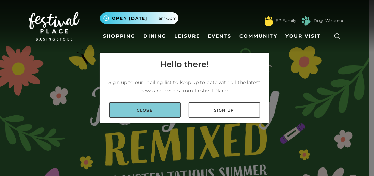
click at [152, 114] on link "Close" at bounding box center [144, 109] width 71 height 15
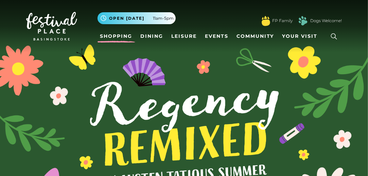
click at [128, 34] on link "Shopping" at bounding box center [117, 36] width 38 height 13
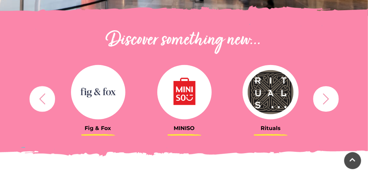
scroll to position [222, 0]
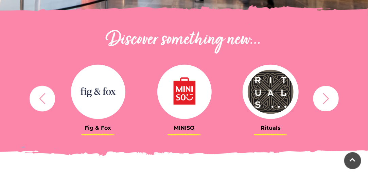
click at [325, 98] on icon "button" at bounding box center [326, 98] width 13 height 13
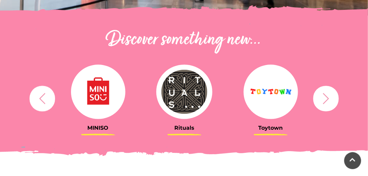
click at [325, 98] on icon "button" at bounding box center [326, 98] width 13 height 13
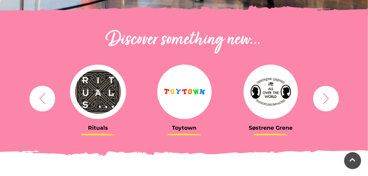
click at [325, 98] on icon "button" at bounding box center [326, 98] width 13 height 13
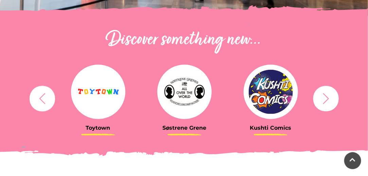
click at [325, 98] on icon "button" at bounding box center [326, 98] width 13 height 13
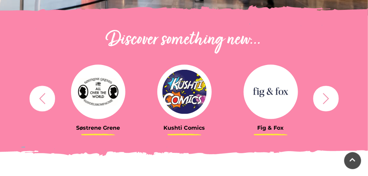
click at [325, 98] on icon "button" at bounding box center [326, 98] width 13 height 13
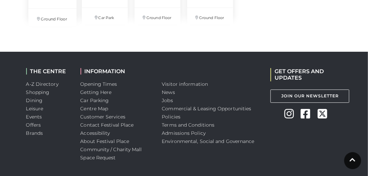
scroll to position [1700, 0]
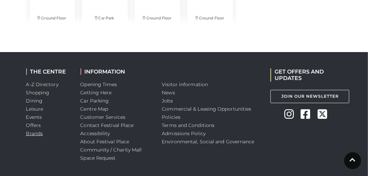
click at [33, 132] on link "Brands" at bounding box center [34, 133] width 17 height 6
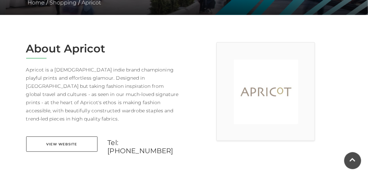
scroll to position [156, 0]
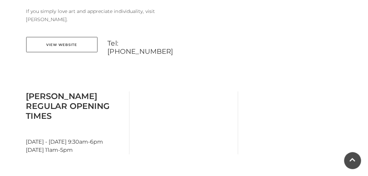
scroll to position [364, 0]
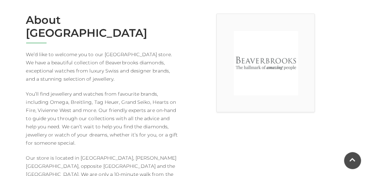
scroll to position [184, 0]
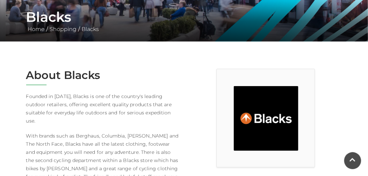
scroll to position [130, 0]
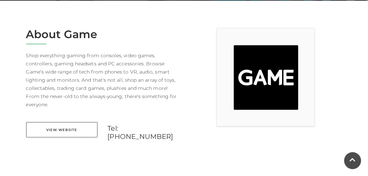
scroll to position [170, 0]
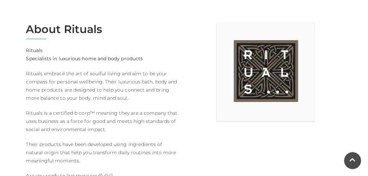
scroll to position [175, 0]
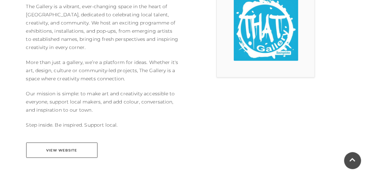
scroll to position [219, 0]
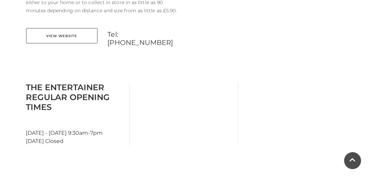
scroll to position [375, 0]
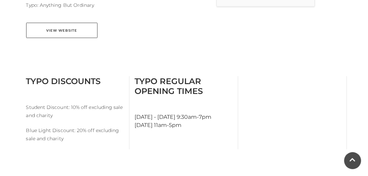
scroll to position [289, 0]
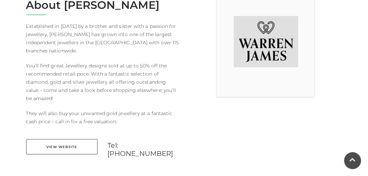
scroll to position [202, 0]
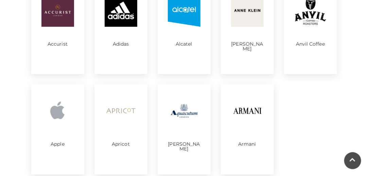
scroll to position [372, 0]
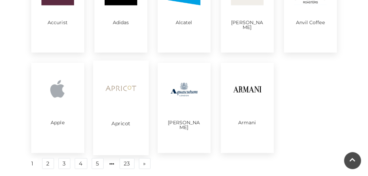
click at [108, 142] on div "Apricot" at bounding box center [121, 108] width 56 height 95
click at [180, 95] on img at bounding box center [184, 89] width 33 height 33
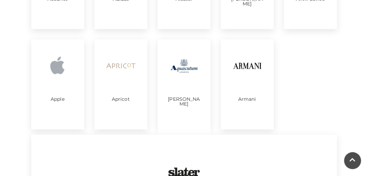
scroll to position [396, 0]
click at [185, 79] on img at bounding box center [184, 65] width 33 height 33
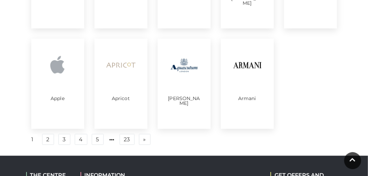
drag, startPoint x: 185, startPoint y: 79, endPoint x: 175, endPoint y: 98, distance: 21.5
click at [175, 98] on p "Aquascutum" at bounding box center [184, 101] width 33 height 10
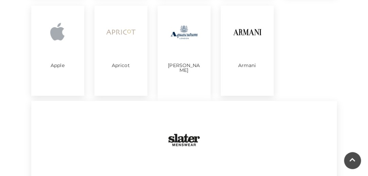
scroll to position [424, 0]
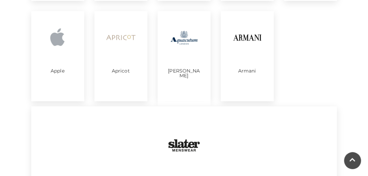
click at [185, 35] on img at bounding box center [184, 37] width 33 height 33
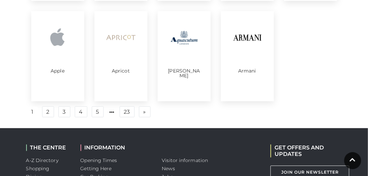
click at [185, 35] on img at bounding box center [184, 37] width 33 height 33
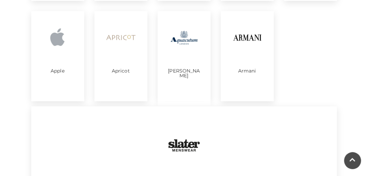
click at [235, 40] on img at bounding box center [247, 37] width 33 height 33
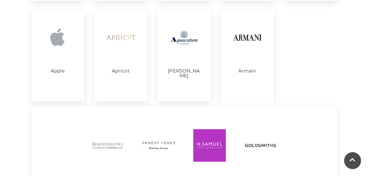
click at [235, 40] on img at bounding box center [247, 37] width 33 height 33
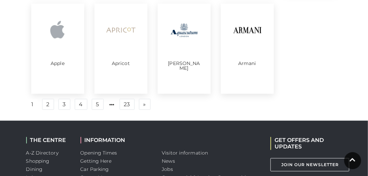
scroll to position [431, 0]
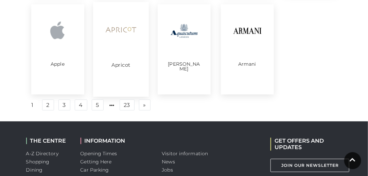
click at [123, 36] on img at bounding box center [121, 30] width 34 height 34
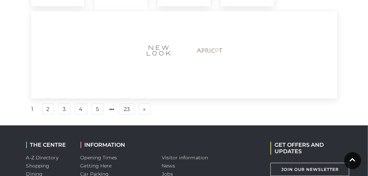
scroll to position [519, 0]
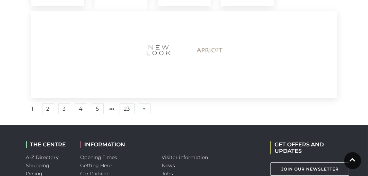
click at [159, 51] on img at bounding box center [158, 50] width 41 height 41
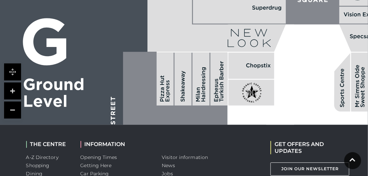
scroll to position [569, 0]
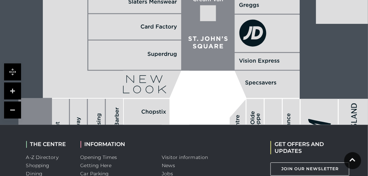
drag, startPoint x: 252, startPoint y: 75, endPoint x: 148, endPoint y: 150, distance: 128.0
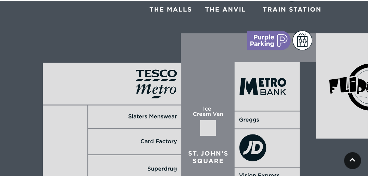
scroll to position [455, 0]
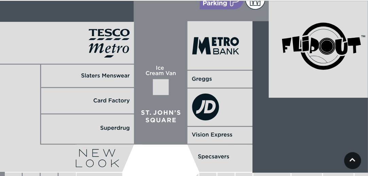
drag, startPoint x: 192, startPoint y: 87, endPoint x: 145, endPoint y: 47, distance: 62.2
click at [145, 47] on polygon at bounding box center [135, 69] width 278 height 153
click at [294, 45] on icon at bounding box center [298, 43] width 10 height 15
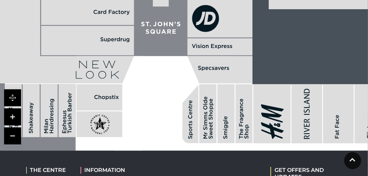
scroll to position [544, 0]
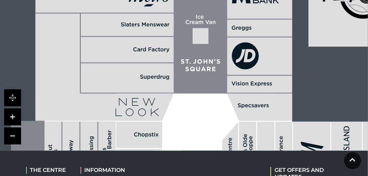
drag, startPoint x: 158, startPoint y: 106, endPoint x: 227, endPoint y: 170, distance: 94.4
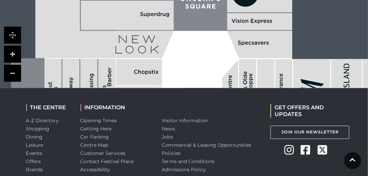
scroll to position [606, 0]
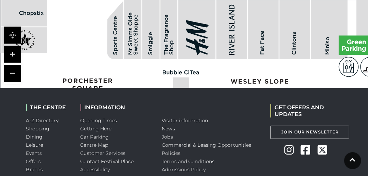
drag, startPoint x: 176, startPoint y: 60, endPoint x: 62, endPoint y: -36, distance: 148.2
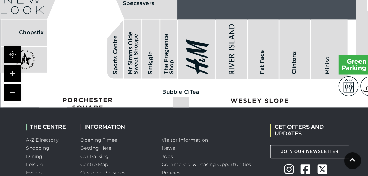
scroll to position [610, 0]
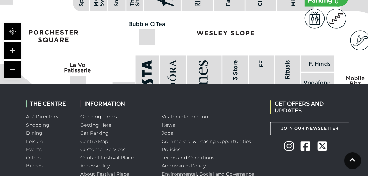
drag, startPoint x: 151, startPoint y: 45, endPoint x: 110, endPoint y: 27, distance: 44.8
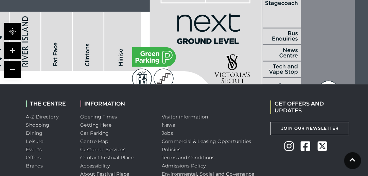
drag, startPoint x: 183, startPoint y: 51, endPoint x: 24, endPoint y: 104, distance: 167.5
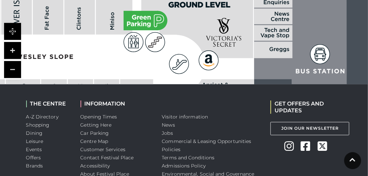
drag, startPoint x: 191, startPoint y: 36, endPoint x: 190, endPoint y: -39, distance: 75.5
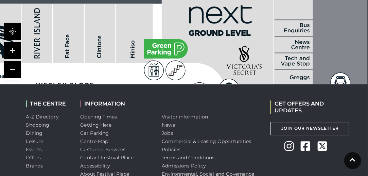
drag, startPoint x: 162, startPoint y: 52, endPoint x: 187, endPoint y: 104, distance: 57.7
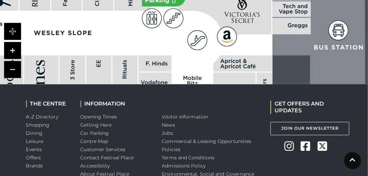
drag, startPoint x: 197, startPoint y: 54, endPoint x: 189, endPoint y: -37, distance: 91.5
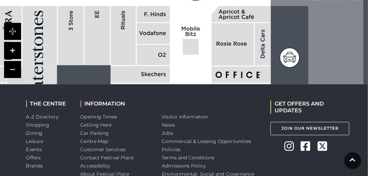
drag, startPoint x: 182, startPoint y: 50, endPoint x: 178, endPoint y: -18, distance: 68.2
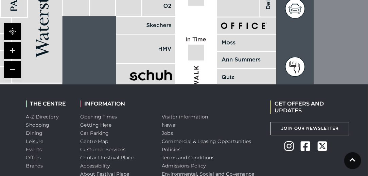
drag, startPoint x: 183, startPoint y: 50, endPoint x: 188, endPoint y: -9, distance: 59.1
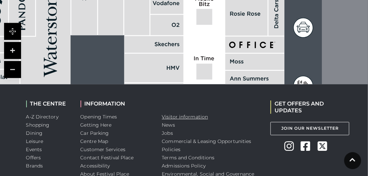
drag, startPoint x: 186, startPoint y: 60, endPoint x: 201, endPoint y: 113, distance: 55.0
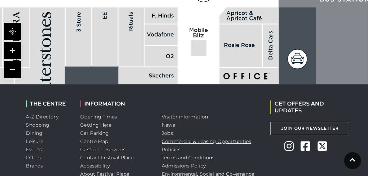
drag, startPoint x: 198, startPoint y: 37, endPoint x: 212, endPoint y: 142, distance: 105.7
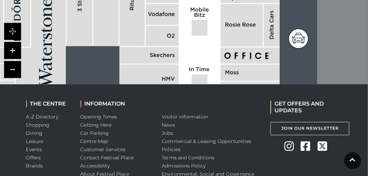
drag, startPoint x: 200, startPoint y: 26, endPoint x: 200, endPoint y: -10, distance: 35.7
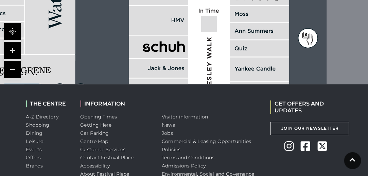
drag, startPoint x: 191, startPoint y: 59, endPoint x: 200, endPoint y: -23, distance: 82.9
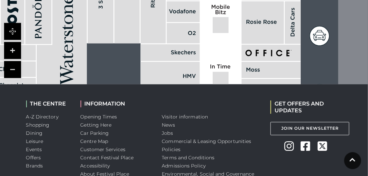
drag, startPoint x: 196, startPoint y: 26, endPoint x: 207, endPoint y: 91, distance: 66.6
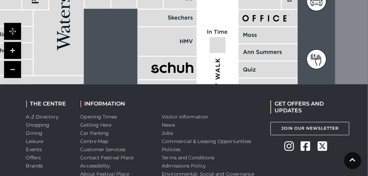
drag, startPoint x: 203, startPoint y: 35, endPoint x: 197, endPoint y: -30, distance: 65.7
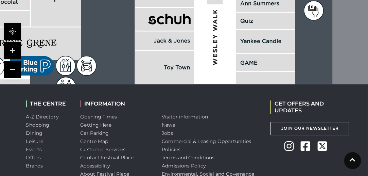
drag, startPoint x: 202, startPoint y: 50, endPoint x: 197, endPoint y: -14, distance: 64.1
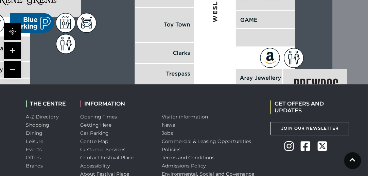
drag, startPoint x: 206, startPoint y: 43, endPoint x: 205, endPoint y: -11, distance: 54.1
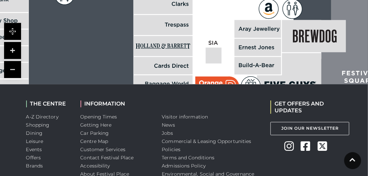
drag, startPoint x: 207, startPoint y: 49, endPoint x: 204, endPoint y: -10, distance: 59.3
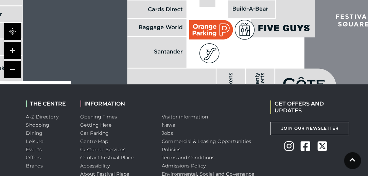
drag, startPoint x: 207, startPoint y: 58, endPoint x: 199, endPoint y: -23, distance: 81.0
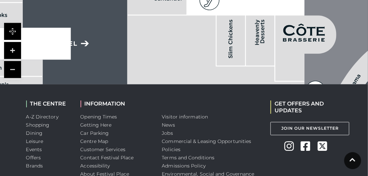
drag, startPoint x: 222, startPoint y: 53, endPoint x: 221, endPoint y: -20, distance: 73.2
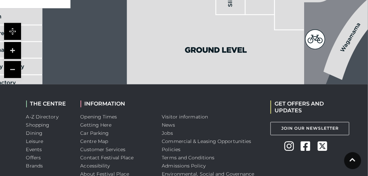
drag, startPoint x: 162, startPoint y: 64, endPoint x: 161, endPoint y: 10, distance: 54.1
click at [161, 10] on polygon at bounding box center [215, 27] width 177 height 126
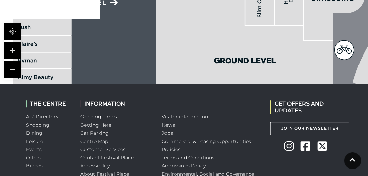
drag, startPoint x: 164, startPoint y: 66, endPoint x: 233, endPoint y: 130, distance: 94.4
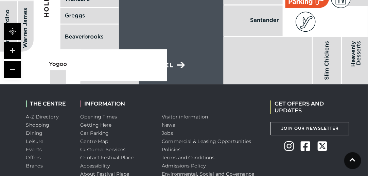
drag, startPoint x: 197, startPoint y: 20, endPoint x: 301, endPoint y: 112, distance: 139.1
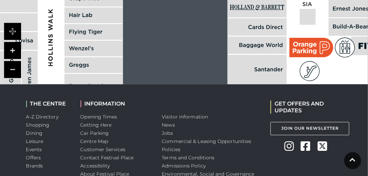
drag, startPoint x: 166, startPoint y: 29, endPoint x: 201, endPoint y: 121, distance: 99.1
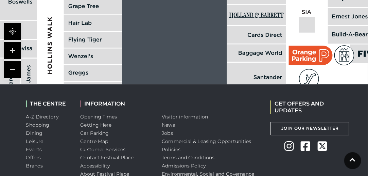
drag, startPoint x: 204, startPoint y: 72, endPoint x: 219, endPoint y: 128, distance: 57.9
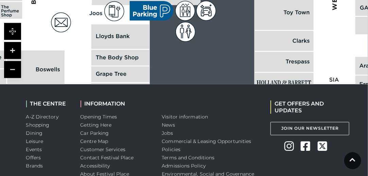
drag, startPoint x: 159, startPoint y: 13, endPoint x: 196, endPoint y: 102, distance: 97.2
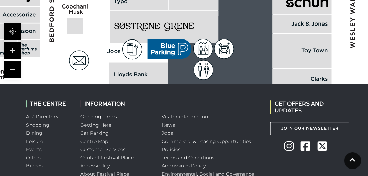
drag, startPoint x: 167, startPoint y: 41, endPoint x: 196, endPoint y: 91, distance: 57.6
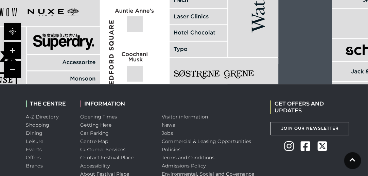
drag, startPoint x: 158, startPoint y: 34, endPoint x: 262, endPoint y: 107, distance: 127.0
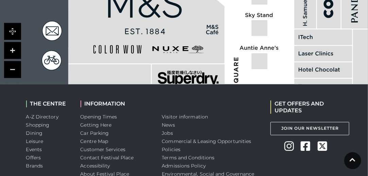
drag, startPoint x: 135, startPoint y: 45, endPoint x: 260, endPoint y: 82, distance: 130.2
click at [260, 82] on polygon at bounding box center [324, 176] width 642 height 744
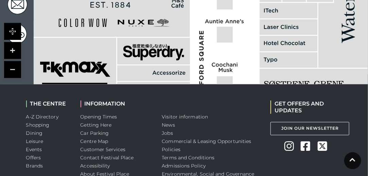
drag, startPoint x: 231, startPoint y: 27, endPoint x: 186, endPoint y: -30, distance: 72.3
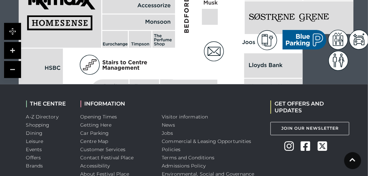
drag, startPoint x: 239, startPoint y: 68, endPoint x: 225, endPoint y: 1, distance: 69.3
click at [225, 1] on polygon at bounding box center [275, 82] width 642 height 744
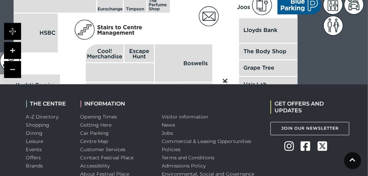
drag, startPoint x: 224, startPoint y: 37, endPoint x: 221, endPoint y: -21, distance: 58.6
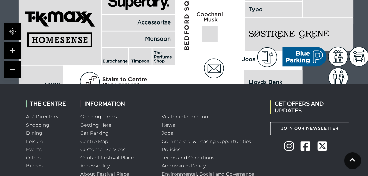
drag, startPoint x: 225, startPoint y: 28, endPoint x: 232, endPoint y: 91, distance: 63.0
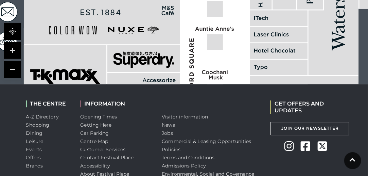
drag, startPoint x: 228, startPoint y: 23, endPoint x: 233, endPoint y: 82, distance: 58.4
click at [233, 82] on polygon at bounding box center [280, 157] width 642 height 744
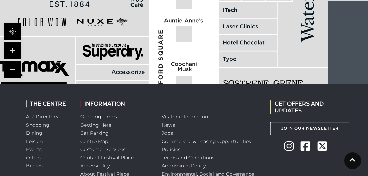
drag, startPoint x: 234, startPoint y: 29, endPoint x: 203, endPoint y: 19, distance: 32.3
click at [203, 19] on polygon at bounding box center [249, 148] width 642 height 744
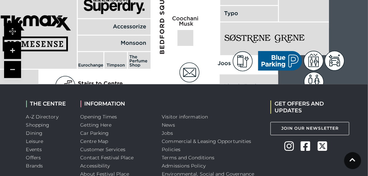
drag, startPoint x: 208, startPoint y: 48, endPoint x: 209, endPoint y: 3, distance: 45.3
click at [209, 3] on polygon at bounding box center [250, 103] width 642 height 744
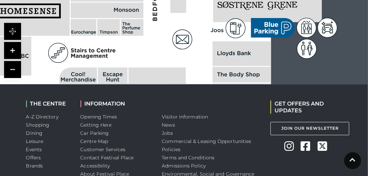
drag, startPoint x: 199, startPoint y: 33, endPoint x: 194, endPoint y: -37, distance: 70.0
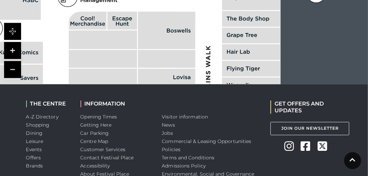
drag, startPoint x: 170, startPoint y: 57, endPoint x: 183, endPoint y: -3, distance: 61.6
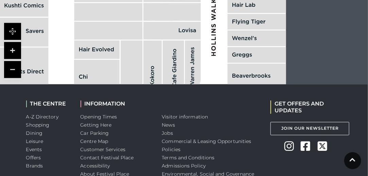
drag, startPoint x: 203, startPoint y: 47, endPoint x: 210, endPoint y: -20, distance: 67.4
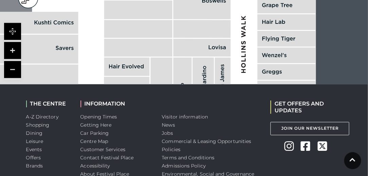
drag, startPoint x: 216, startPoint y: 62, endPoint x: 262, endPoint y: 109, distance: 65.7
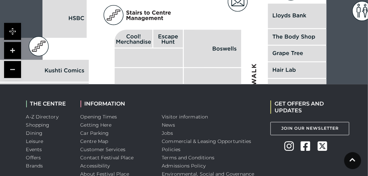
drag, startPoint x: 249, startPoint y: 34, endPoint x: 256, endPoint y: 90, distance: 56.2
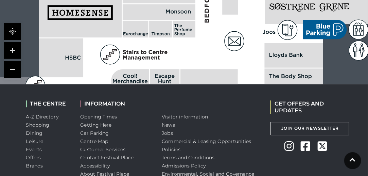
drag, startPoint x: 254, startPoint y: 36, endPoint x: 251, endPoint y: 76, distance: 39.9
click at [251, 76] on polygon at bounding box center [295, 72] width 642 height 744
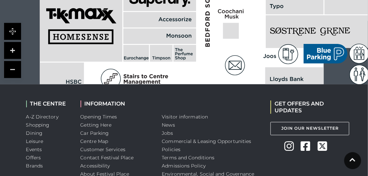
drag, startPoint x: 244, startPoint y: 48, endPoint x: 244, endPoint y: 72, distance: 24.8
click at [244, 72] on polygon at bounding box center [296, 96] width 642 height 744
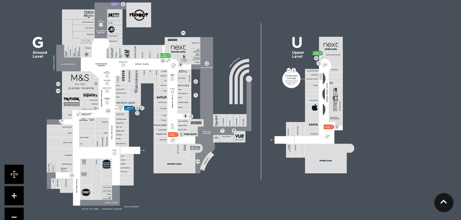
scroll to position [475, 0]
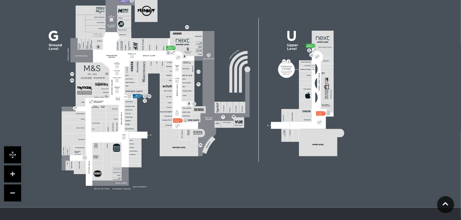
drag, startPoint x: 244, startPoint y: 9, endPoint x: 235, endPoint y: 190, distance: 181.2
click at [235, 176] on rect at bounding box center [196, 88] width 325 height 229
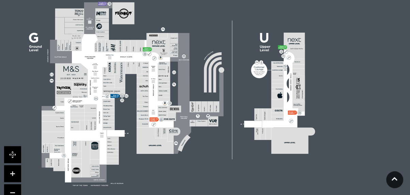
drag, startPoint x: 419, startPoint y: 2, endPoint x: 261, endPoint y: 181, distance: 239.1
click at [261, 176] on rect at bounding box center [172, 89] width 314 height 222
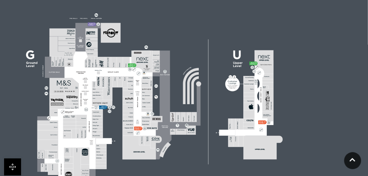
drag, startPoint x: 399, startPoint y: 0, endPoint x: 232, endPoint y: 147, distance: 222.8
click at [232, 147] on rect at bounding box center [154, 101] width 283 height 200
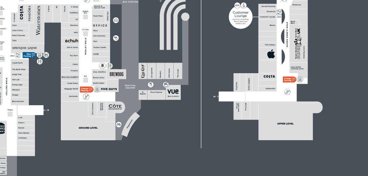
scroll to position [493, 0]
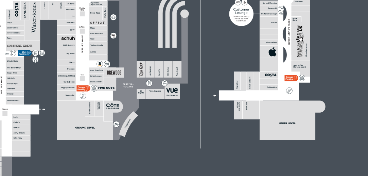
drag, startPoint x: 190, startPoint y: 125, endPoint x: 193, endPoint y: 132, distance: 7.2
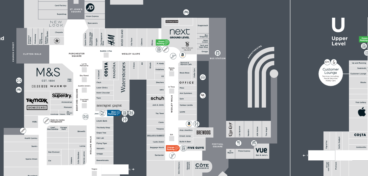
drag, startPoint x: 75, startPoint y: 54, endPoint x: 74, endPoint y: 72, distance: 18.4
click at [74, 72] on icon at bounding box center [154, 83] width 361 height 200
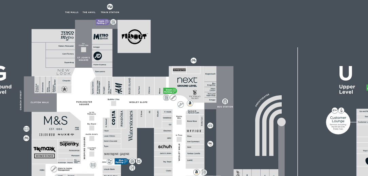
scroll to position [480, 0]
